Goal: Information Seeking & Learning: Check status

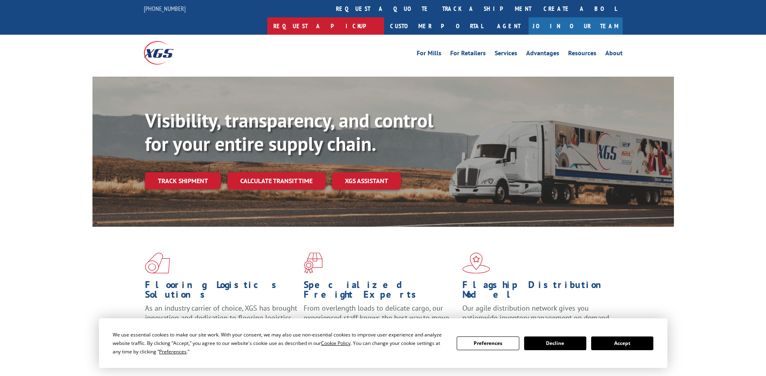
click at [384, 17] on link "Request a pickup" at bounding box center [325, 25] width 117 height 17
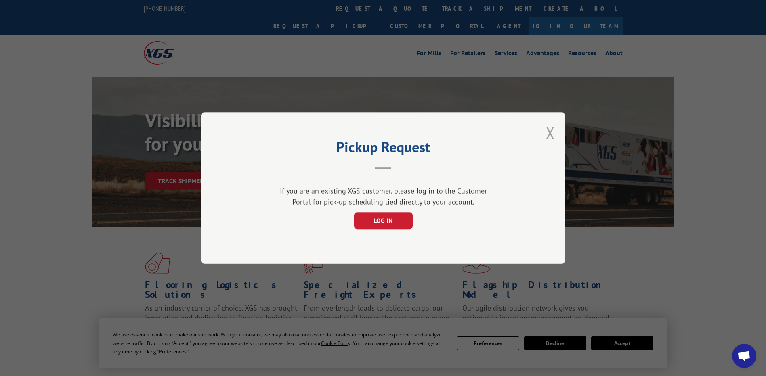
click at [552, 130] on button "Close modal" at bounding box center [550, 132] width 9 height 21
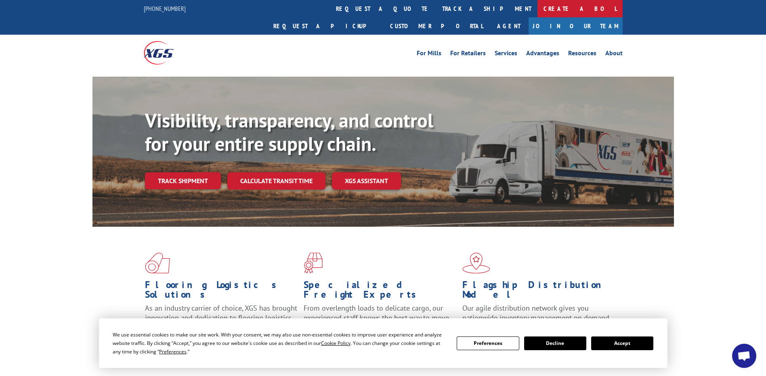
click at [537, 6] on link "Create a BOL" at bounding box center [579, 8] width 85 height 17
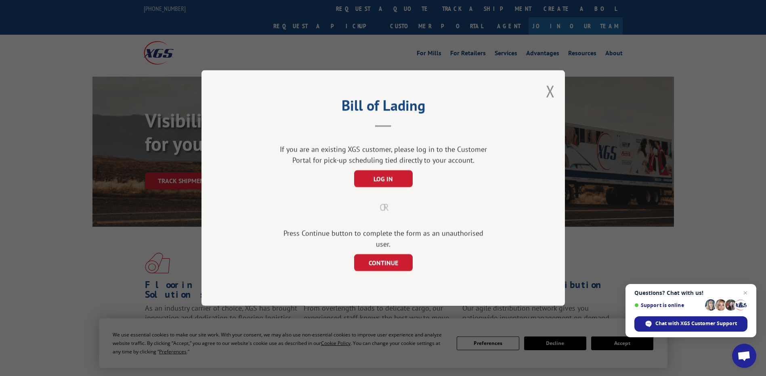
click at [555, 92] on div "Bill of Lading If you are an existing XGS customer, please log in to the Custom…" at bounding box center [382, 188] width 363 height 236
drag, startPoint x: 547, startPoint y: 94, endPoint x: 528, endPoint y: 82, distance: 22.8
click at [547, 95] on button "Close modal" at bounding box center [550, 90] width 9 height 21
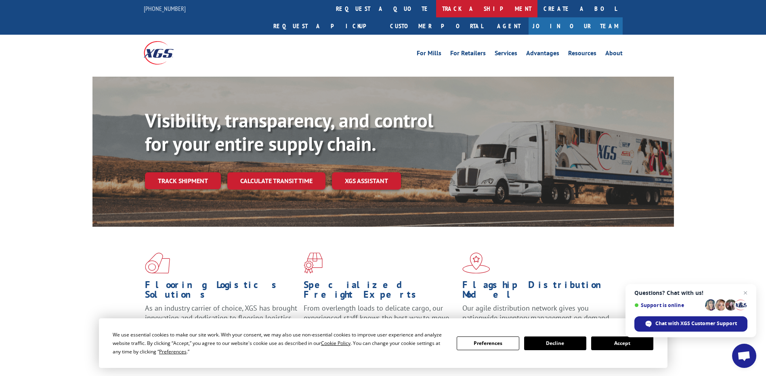
click at [436, 13] on link "track a shipment" at bounding box center [486, 8] width 101 height 17
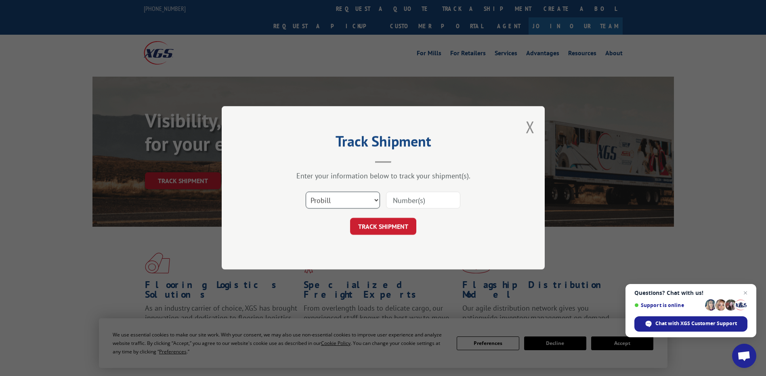
click at [314, 205] on select "Select category... Probill BOL PO" at bounding box center [343, 200] width 74 height 17
select select "po"
click at [306, 192] on select "Select category... Probill BOL PO" at bounding box center [343, 200] width 74 height 17
click at [414, 201] on input at bounding box center [423, 200] width 74 height 17
paste input "15531012"
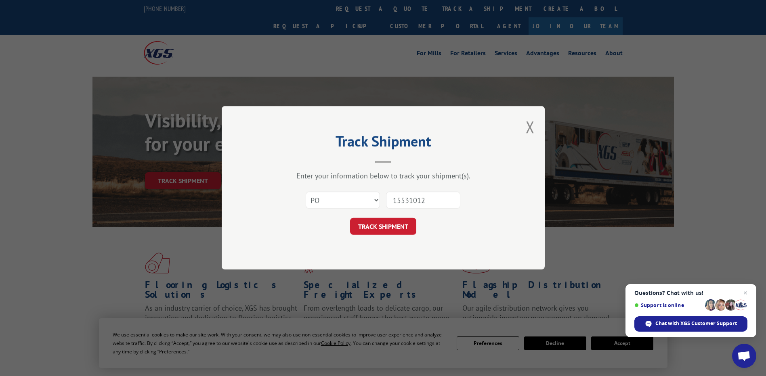
click at [408, 199] on input "15531012" at bounding box center [423, 200] width 74 height 17
type input "15531012"
click button "TRACK SHIPMENT" at bounding box center [383, 226] width 66 height 17
